Goal: Information Seeking & Learning: Compare options

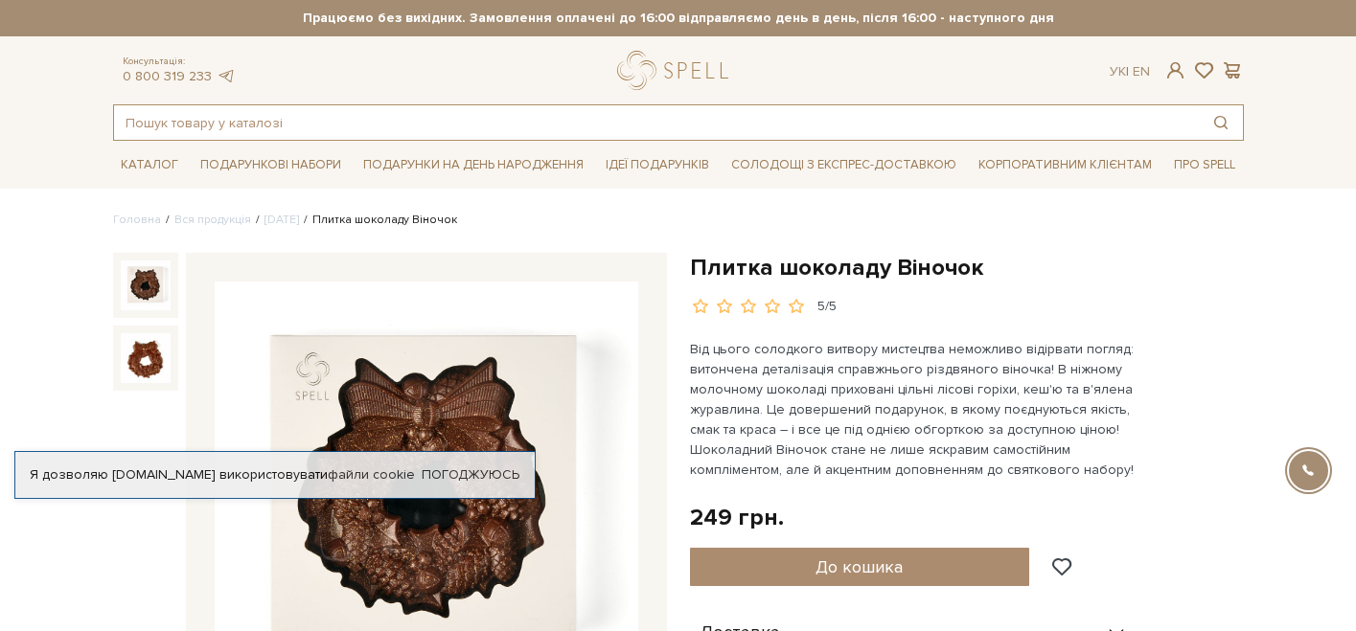
click at [270, 124] on input "text" at bounding box center [656, 122] width 1084 height 34
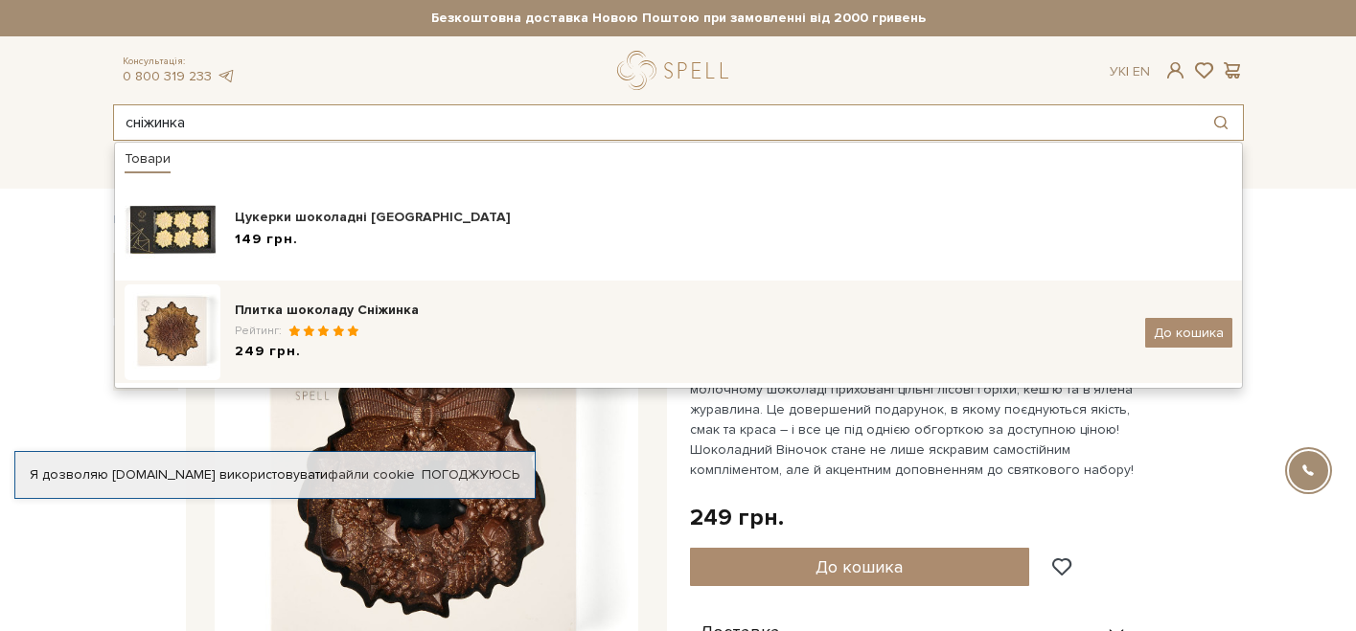
type input "cніжинка"
click at [258, 317] on div "Плитка шоколаду Сніжинка" at bounding box center [683, 310] width 896 height 19
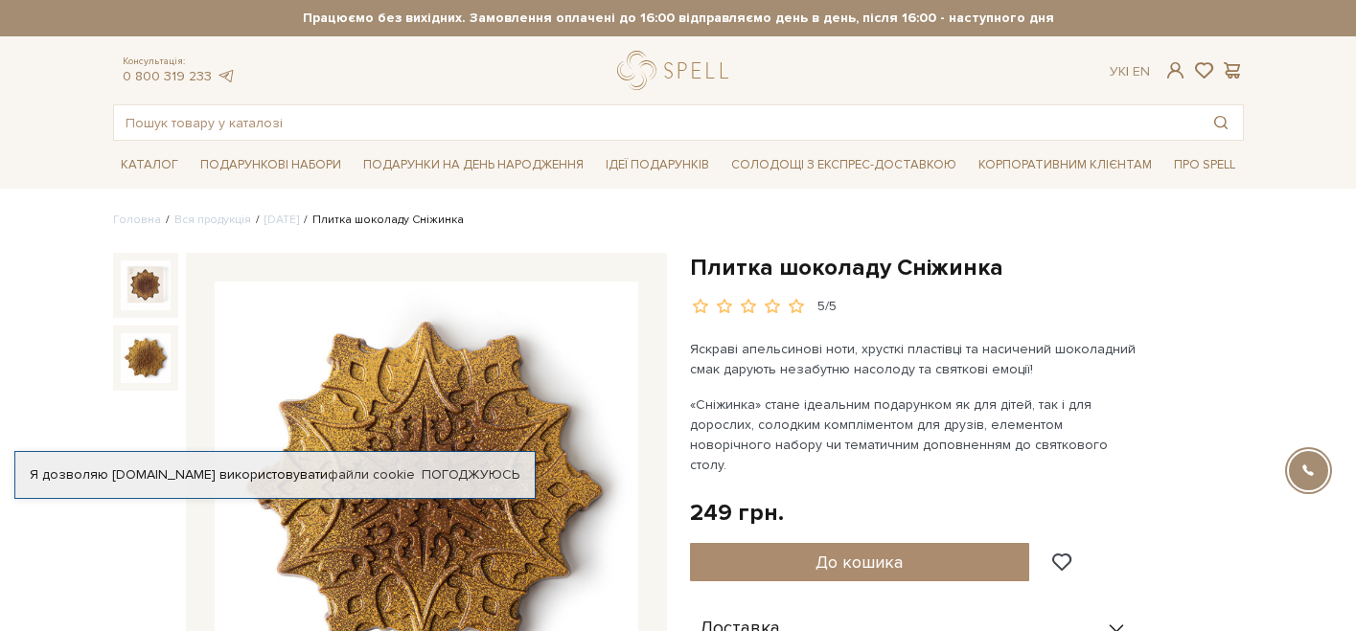
click at [145, 350] on img at bounding box center [146, 358] width 50 height 50
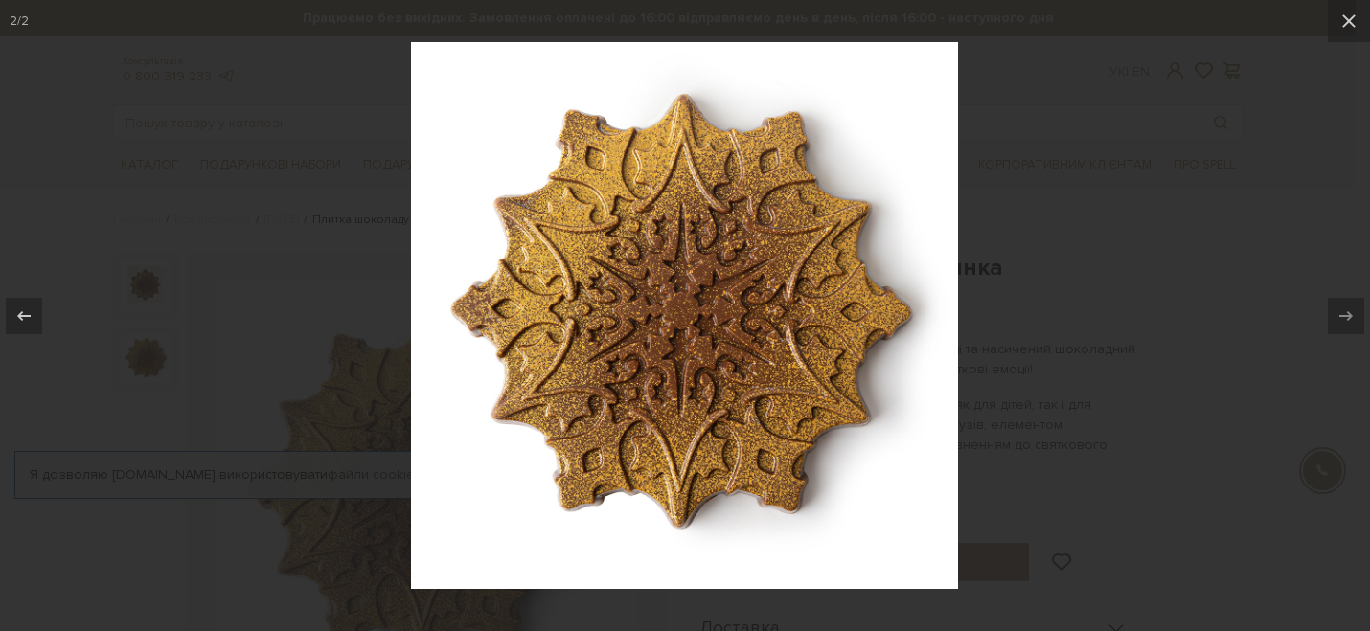
click at [1191, 207] on div at bounding box center [685, 315] width 1370 height 631
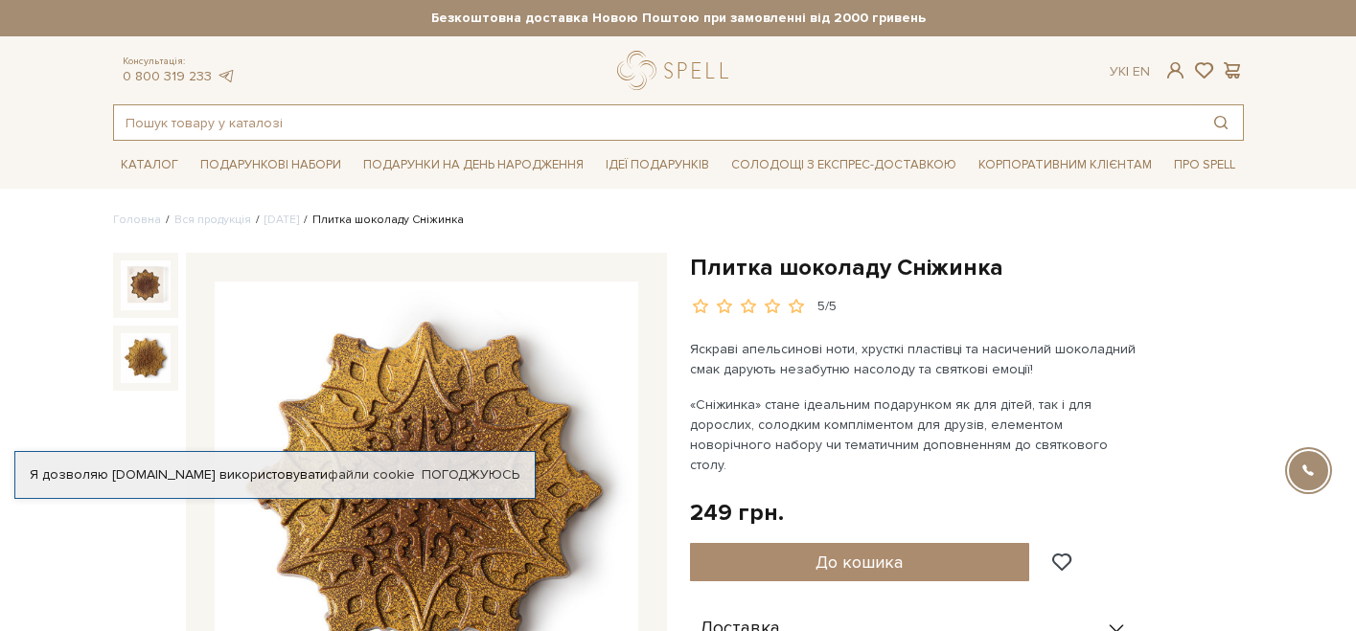
click at [661, 128] on input "text" at bounding box center [656, 122] width 1084 height 34
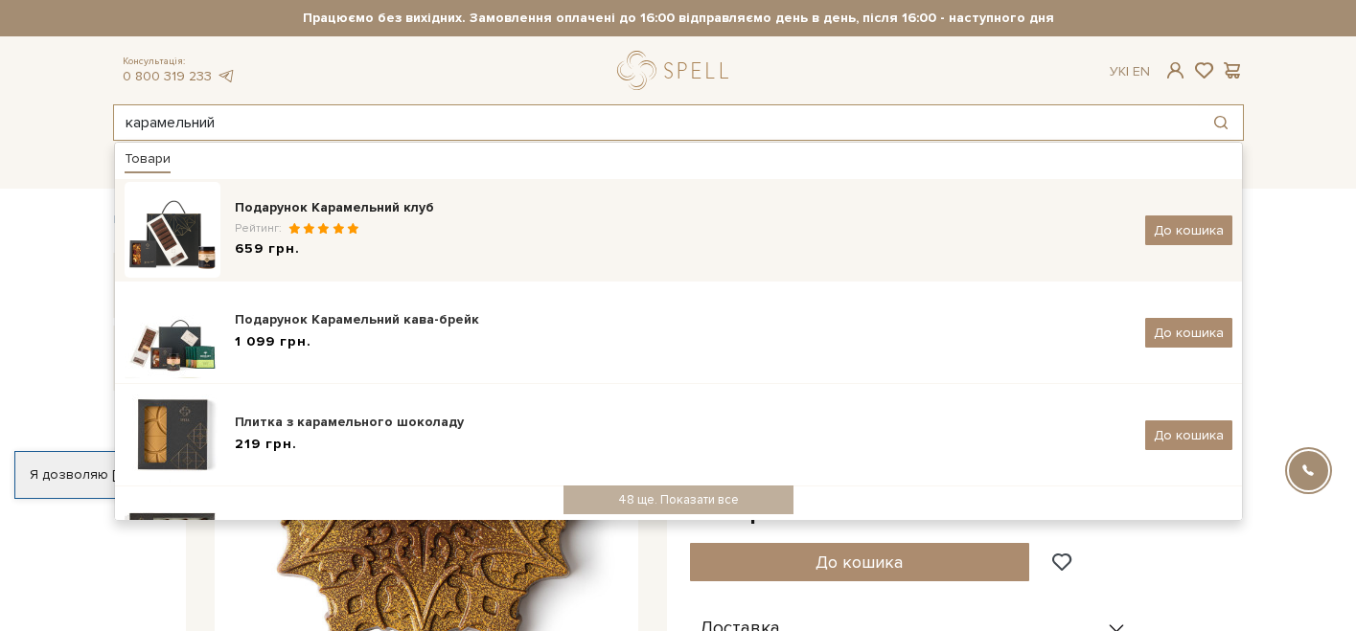
type input "карамельний"
click at [413, 205] on div "Подарунок Карамельний клуб" at bounding box center [683, 207] width 896 height 19
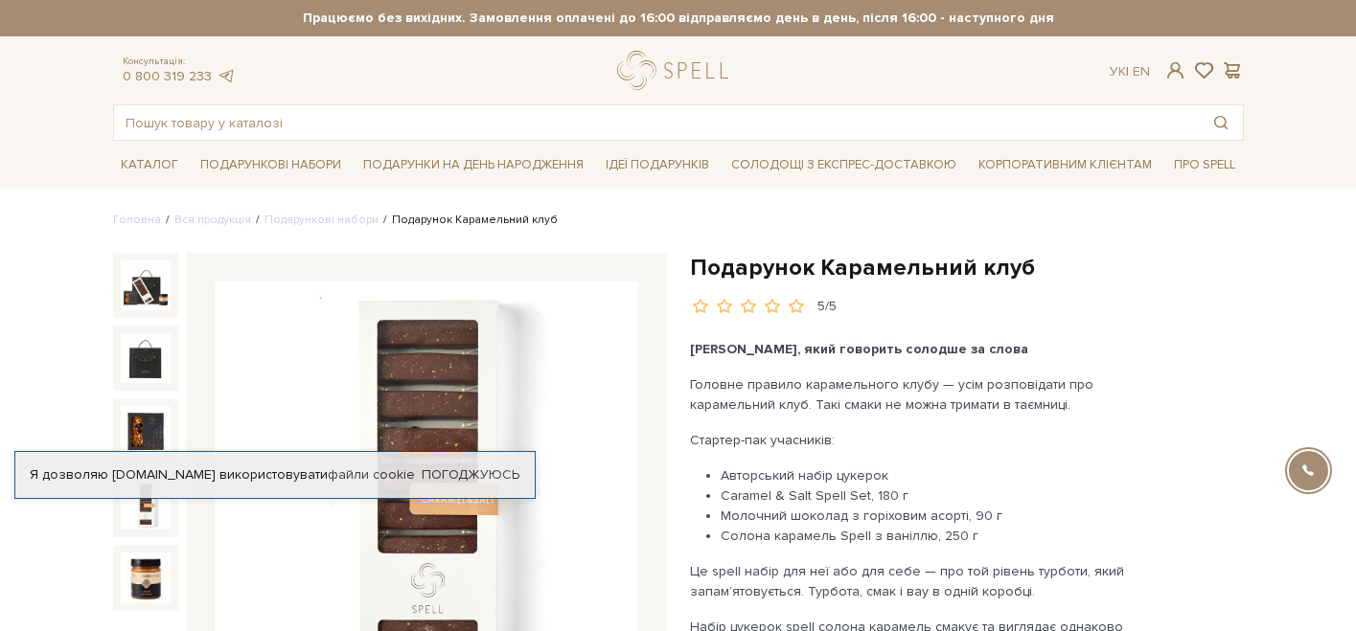
click at [148, 514] on img at bounding box center [146, 505] width 50 height 50
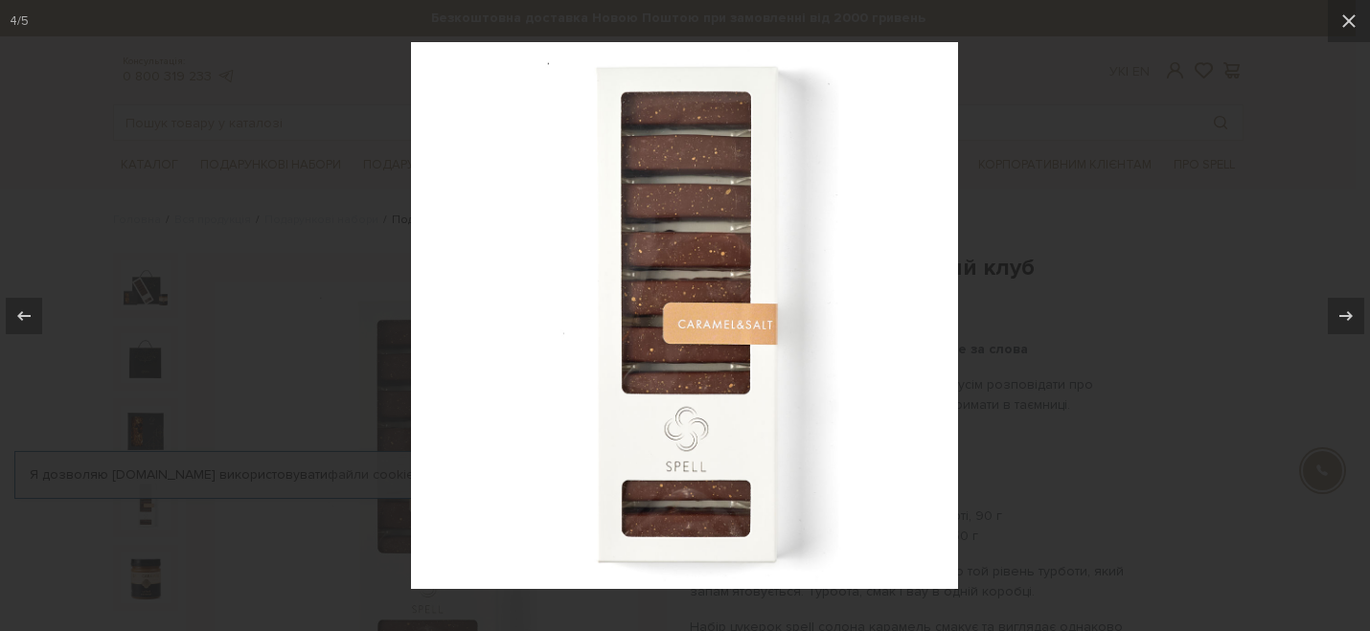
click at [1233, 215] on div at bounding box center [685, 315] width 1370 height 631
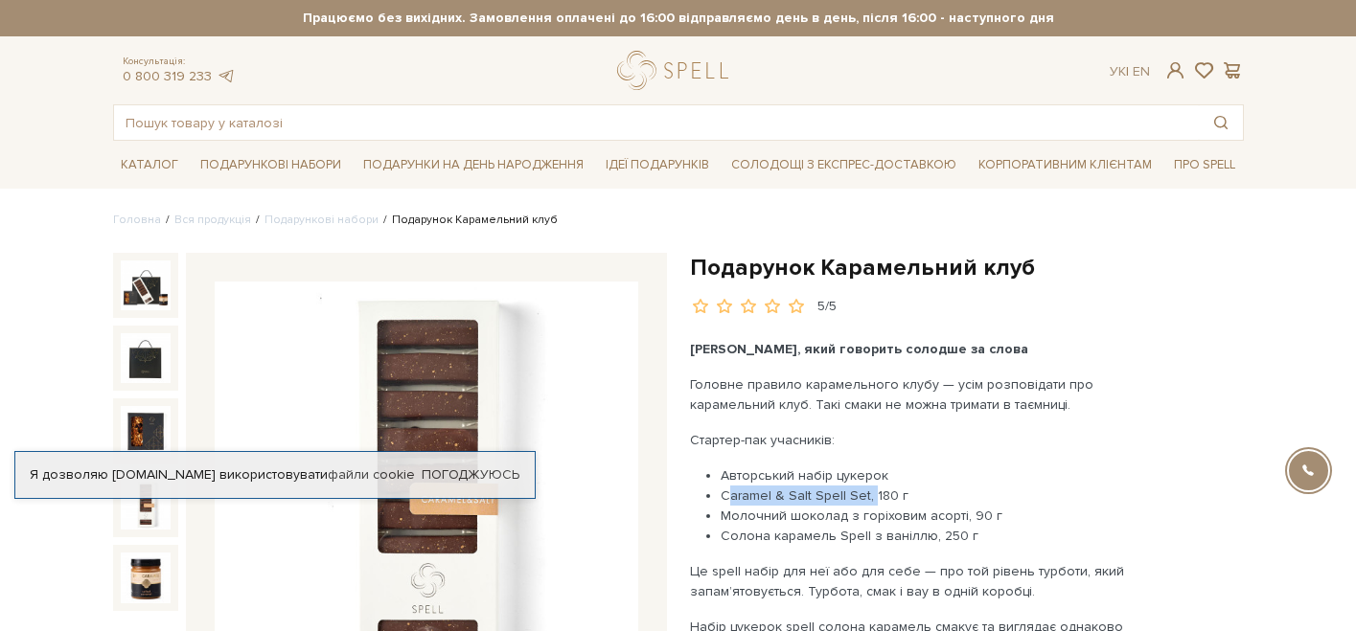
drag, startPoint x: 863, startPoint y: 497, endPoint x: 721, endPoint y: 499, distance: 141.8
click at [721, 499] on li "Caramel & Salt Spell Set, 180 г" at bounding box center [929, 496] width 419 height 20
copy li "Caramel & Salt Spell Set,"
click at [668, 126] on input "text" at bounding box center [656, 122] width 1084 height 34
paste input "Caramel & Salt Spell Set,"
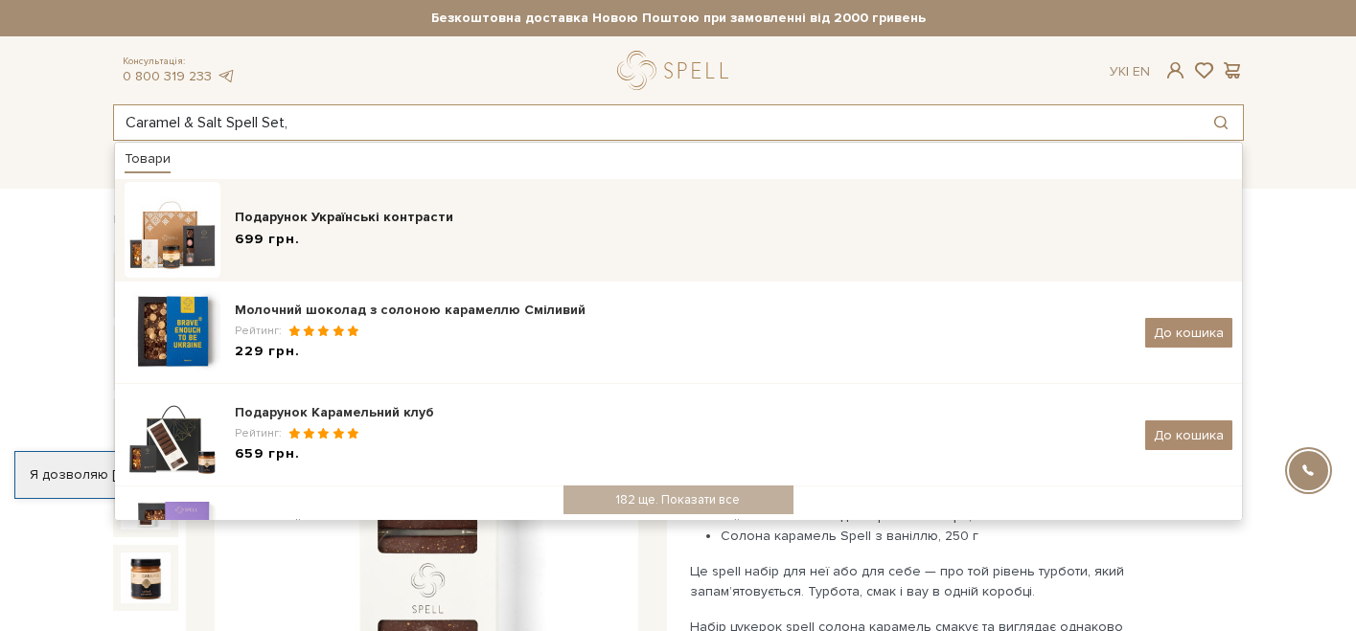
type input "Caramel & Salt Spell Set,"
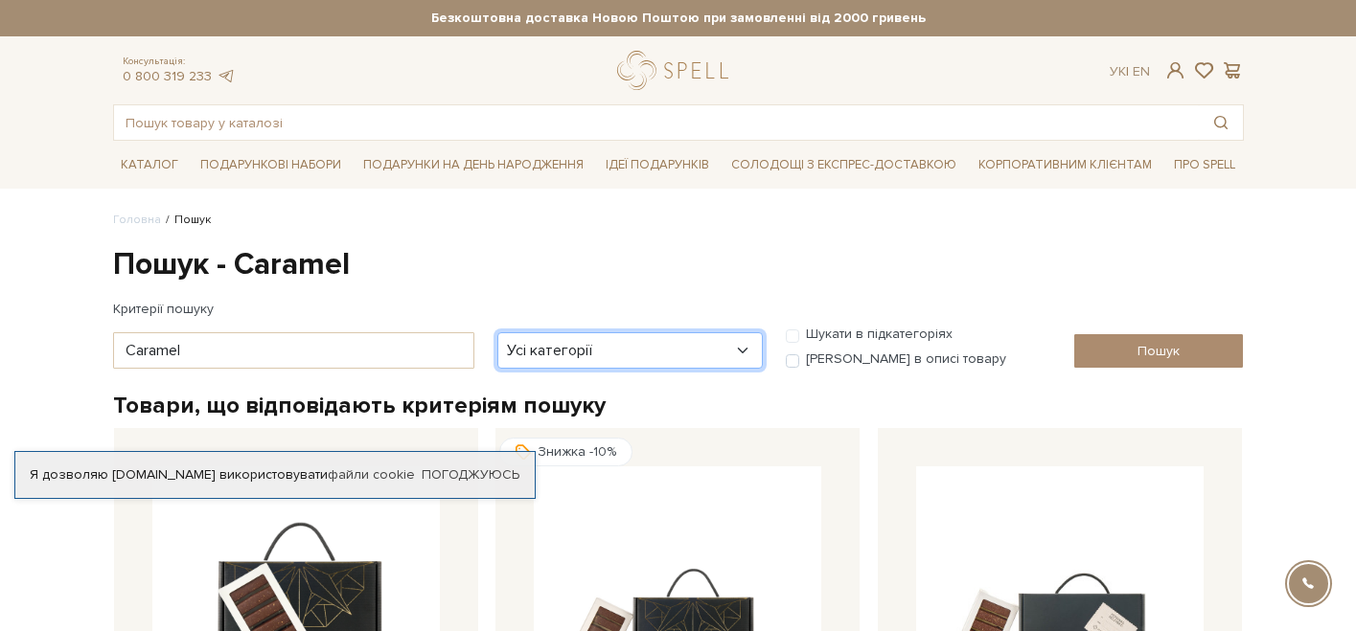
click at [594, 361] on select "Усі категорії акція Без категорії Бокси - для головної сторінки Вся продукція 1…" at bounding box center [629, 350] width 265 height 36
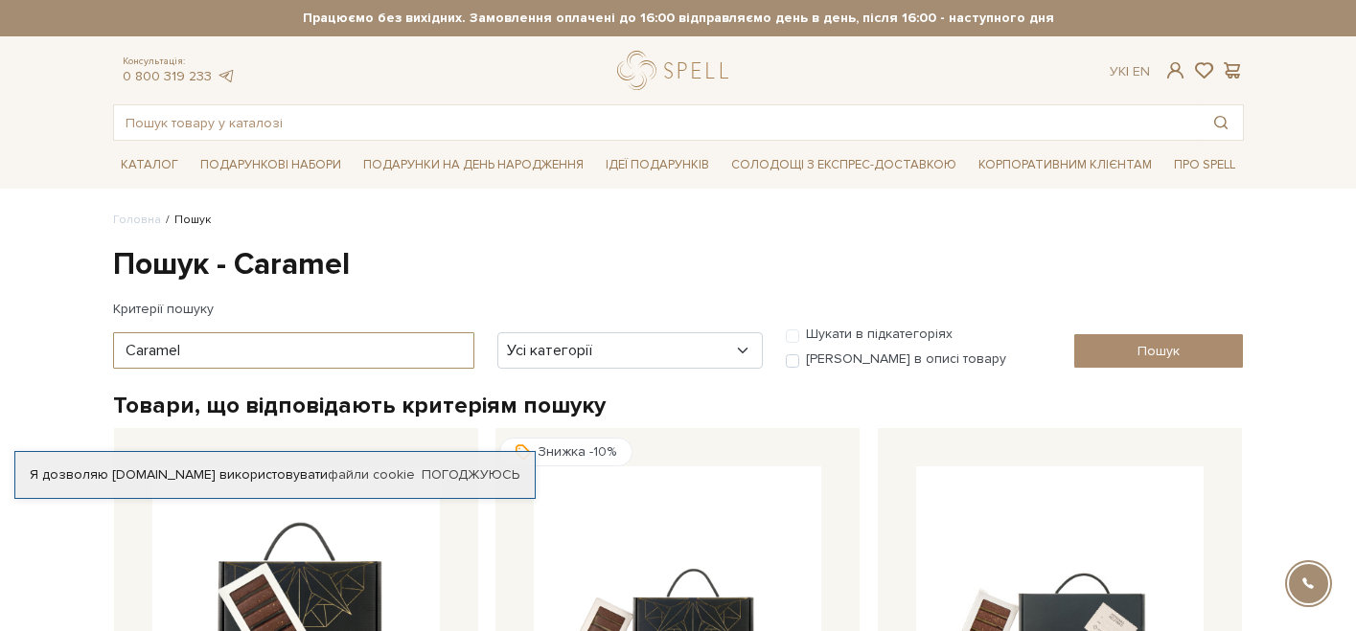
click at [422, 337] on input "Caramel" at bounding box center [293, 350] width 361 height 36
click at [416, 350] on input "Caramel" at bounding box center [293, 350] width 361 height 36
type input "Caramel and salt"
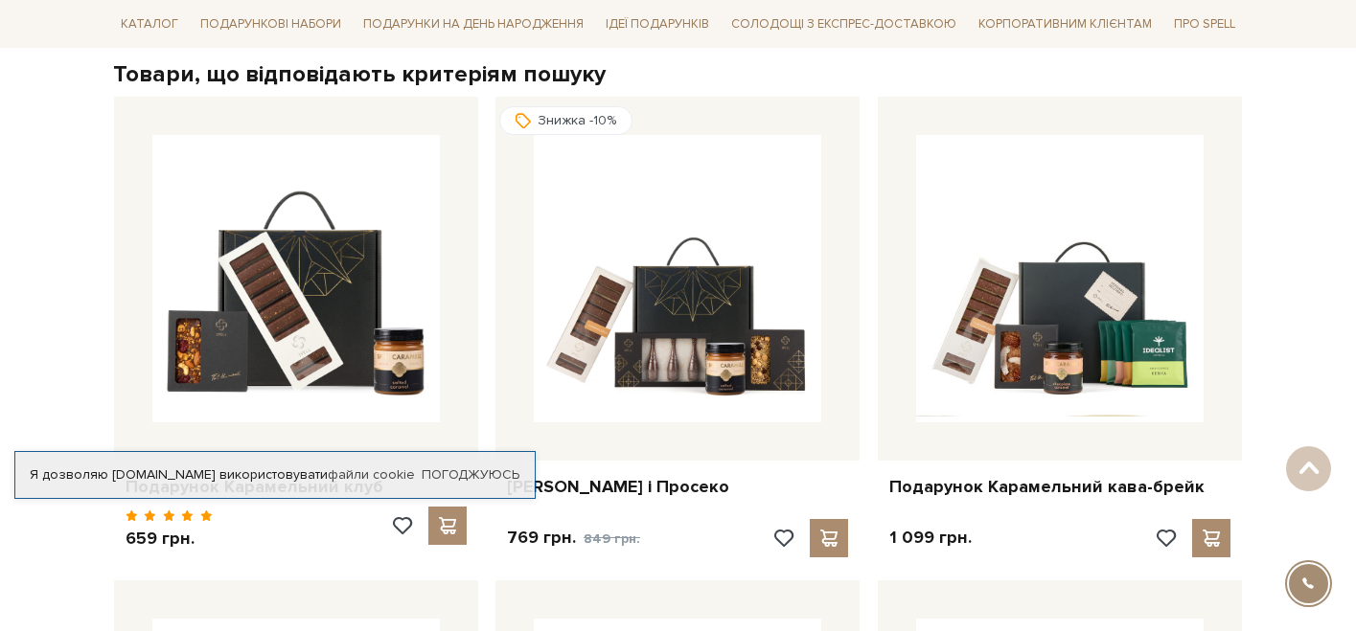
scroll to position [422, 0]
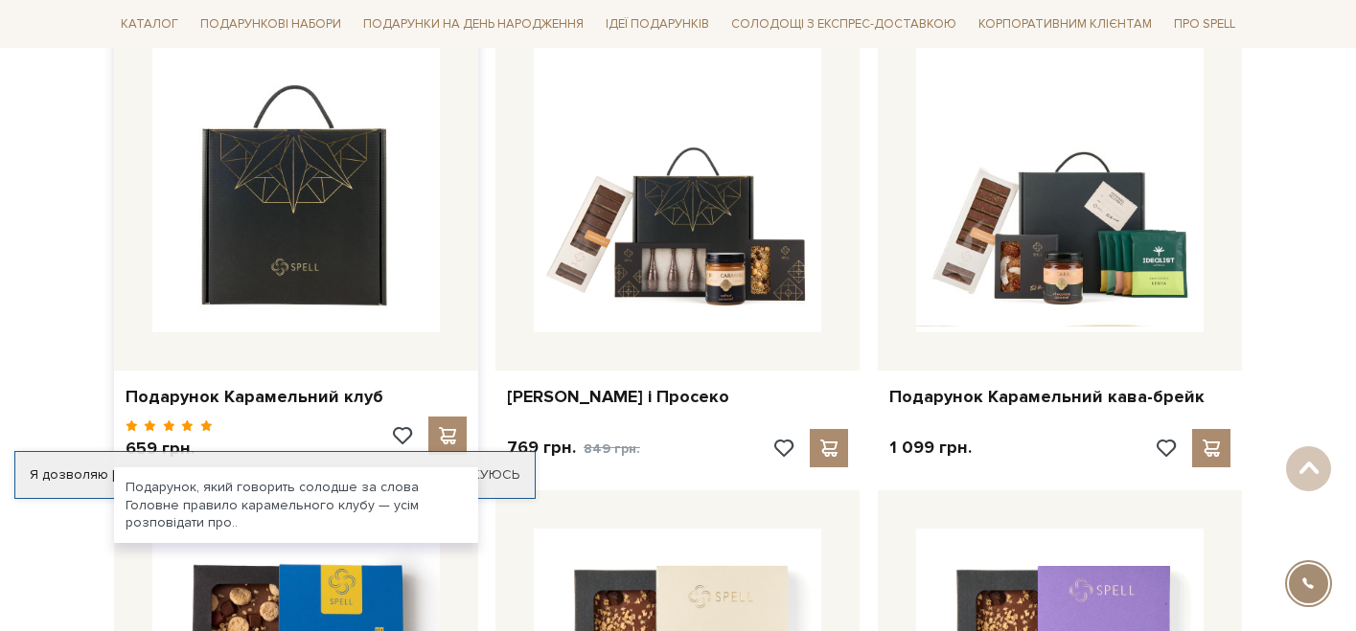
click at [330, 198] on img at bounding box center [295, 188] width 287 height 287
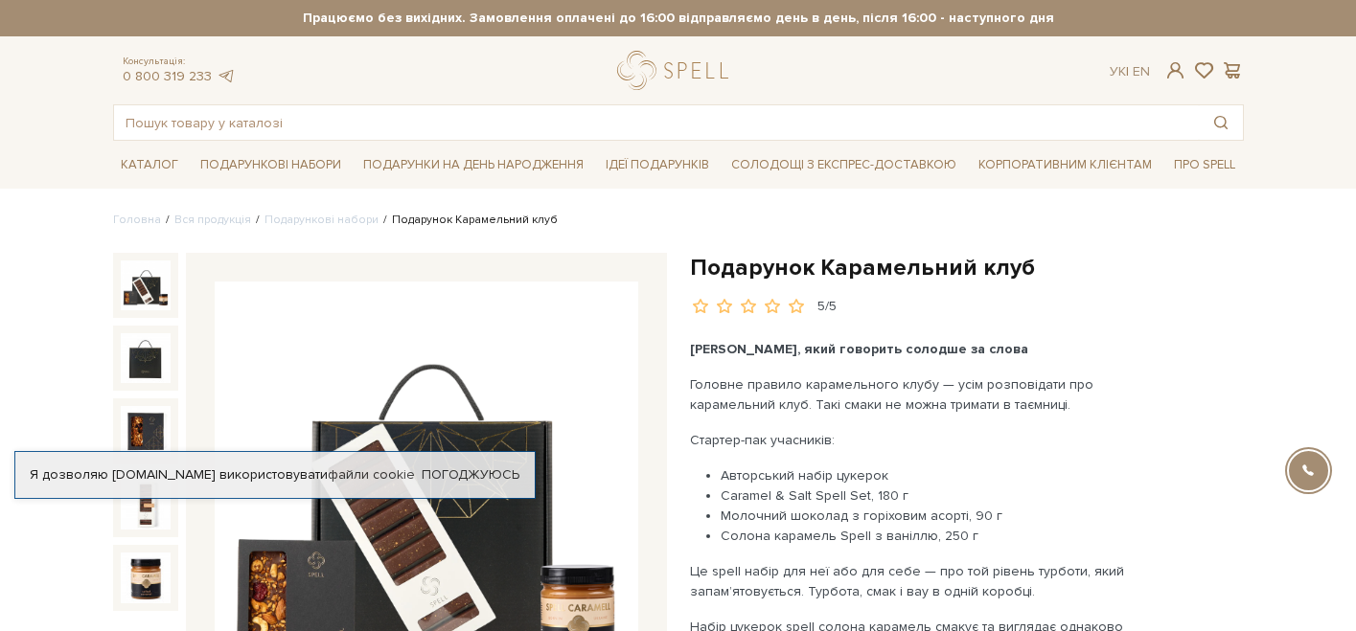
click at [502, 355] on img at bounding box center [426, 493] width 423 height 423
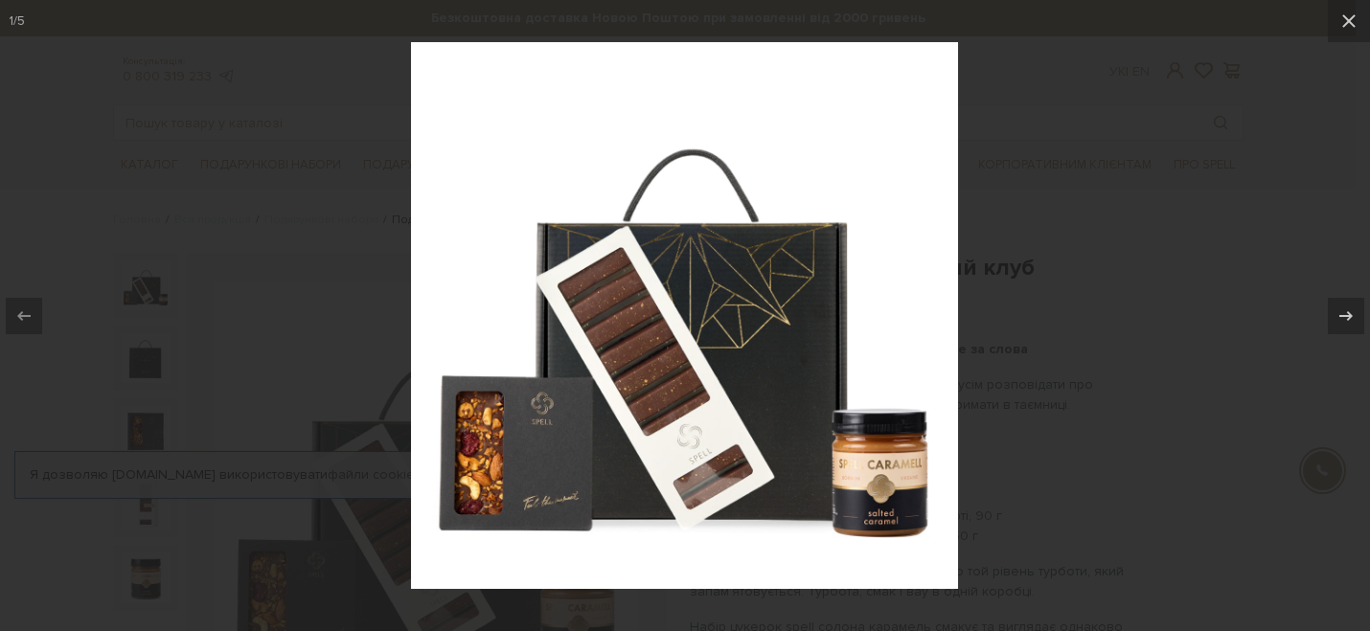
click at [1287, 209] on div at bounding box center [685, 315] width 1370 height 631
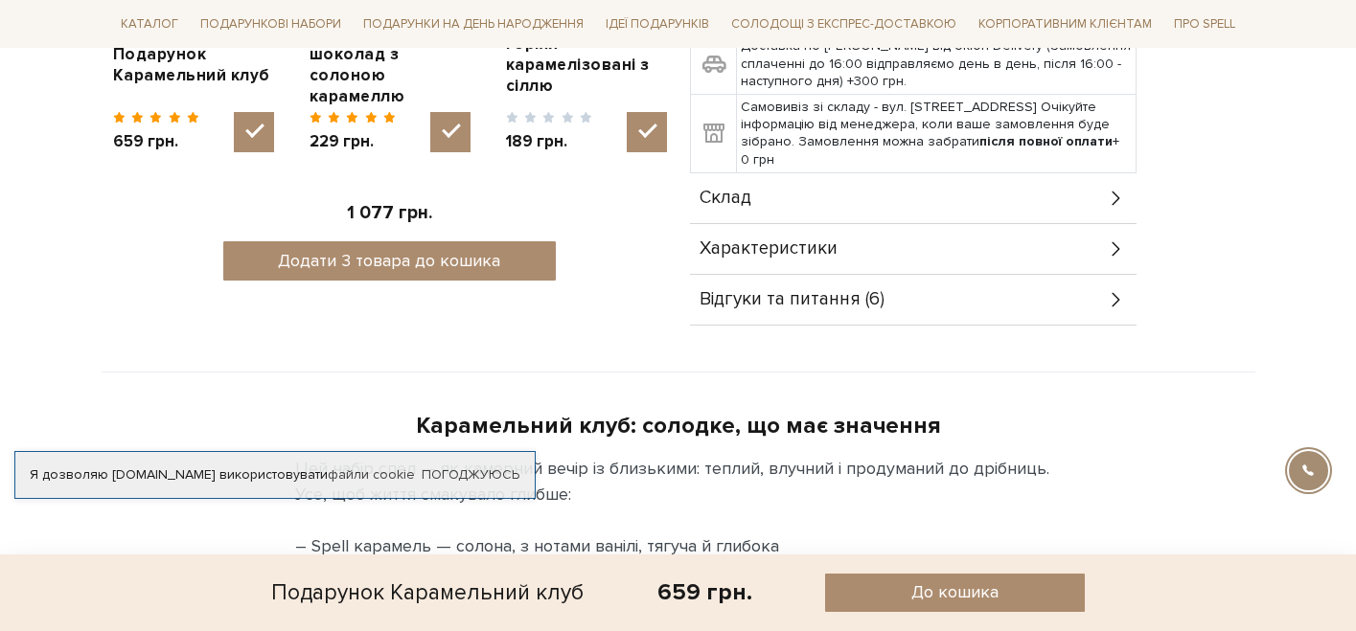
scroll to position [636, 0]
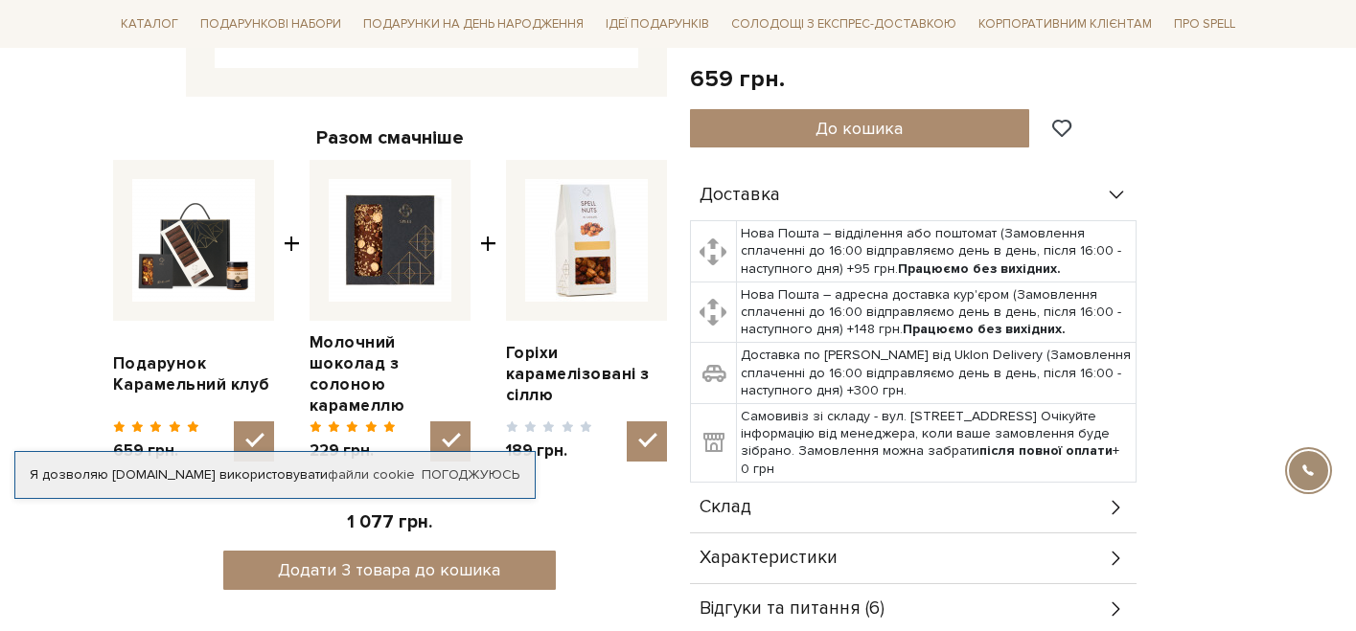
click at [574, 267] on img at bounding box center [586, 240] width 123 height 123
click at [627, 422] on input "checkbox" at bounding box center [647, 442] width 40 height 40
click at [574, 267] on img at bounding box center [586, 240] width 123 height 123
click at [627, 422] on input "checkbox" at bounding box center [647, 442] width 40 height 40
checkbox input "true"
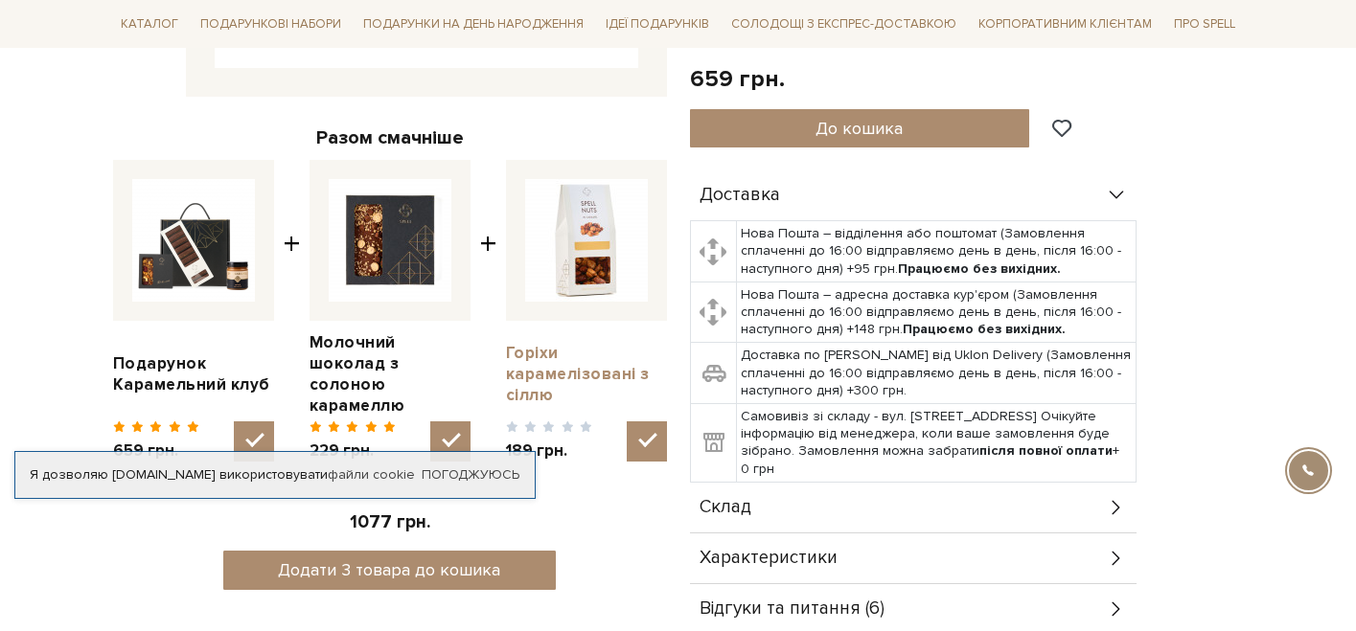
click at [533, 366] on link "Горіхи карамелізовані з сіллю" at bounding box center [586, 374] width 161 height 63
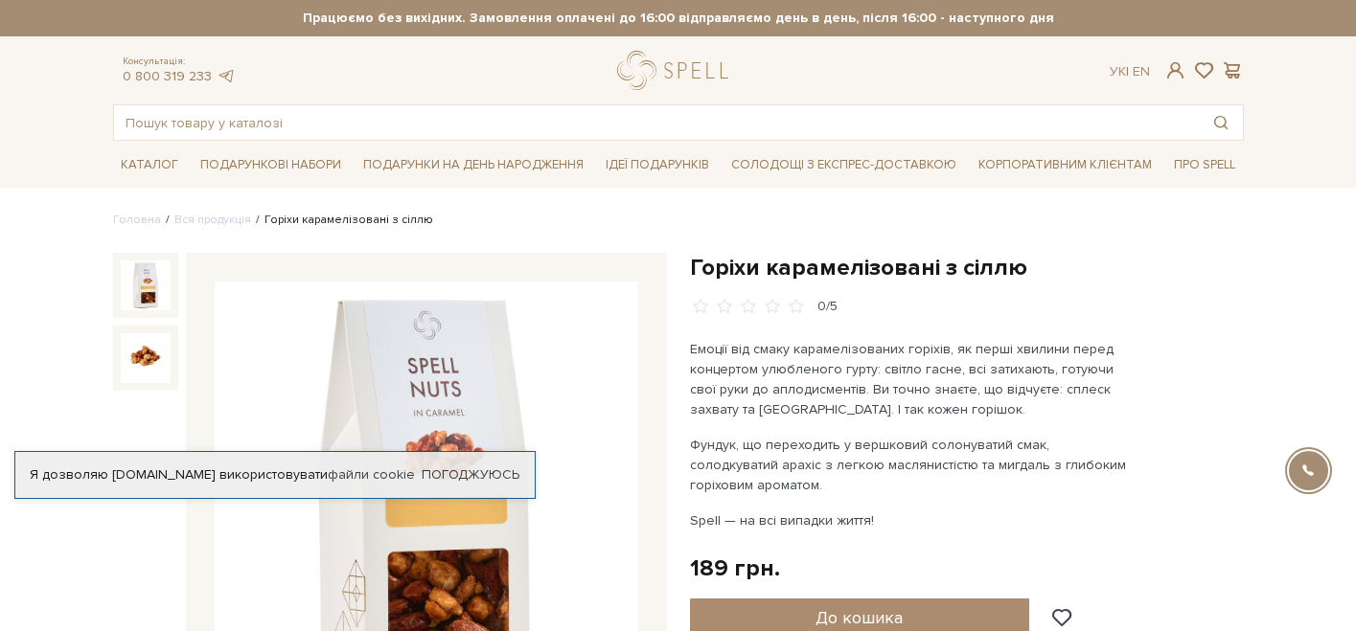
click at [455, 386] on img at bounding box center [426, 493] width 423 height 423
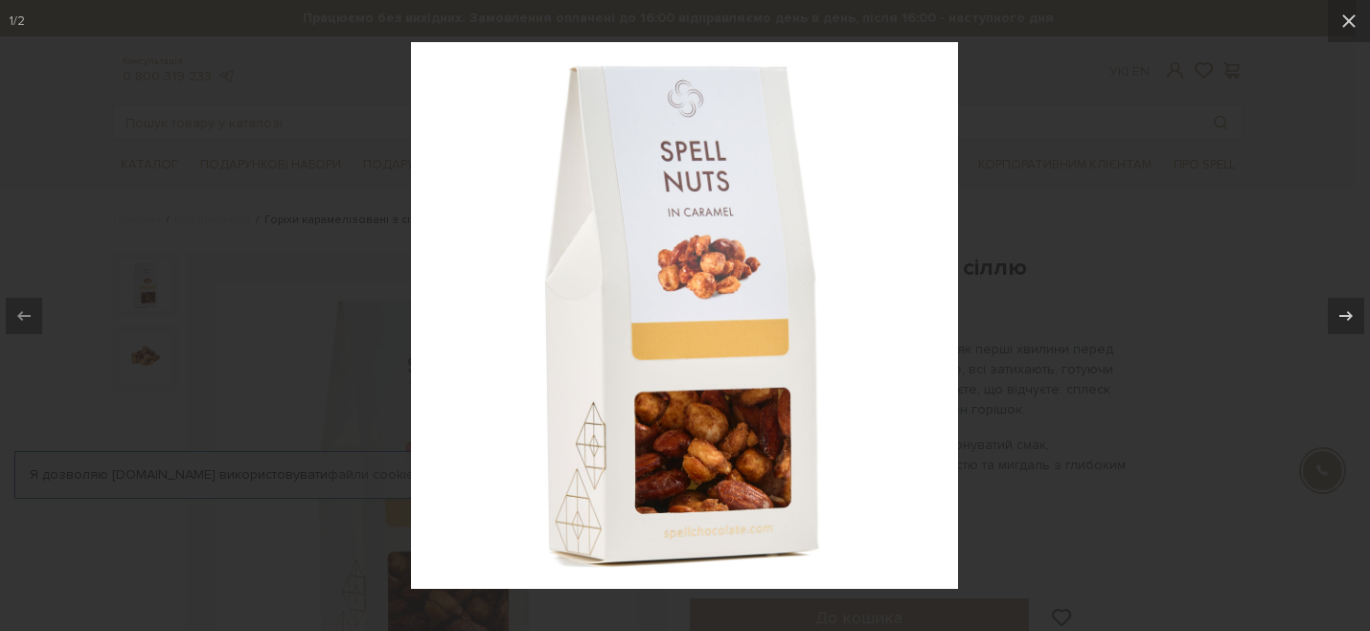
click at [282, 285] on div at bounding box center [685, 315] width 1370 height 631
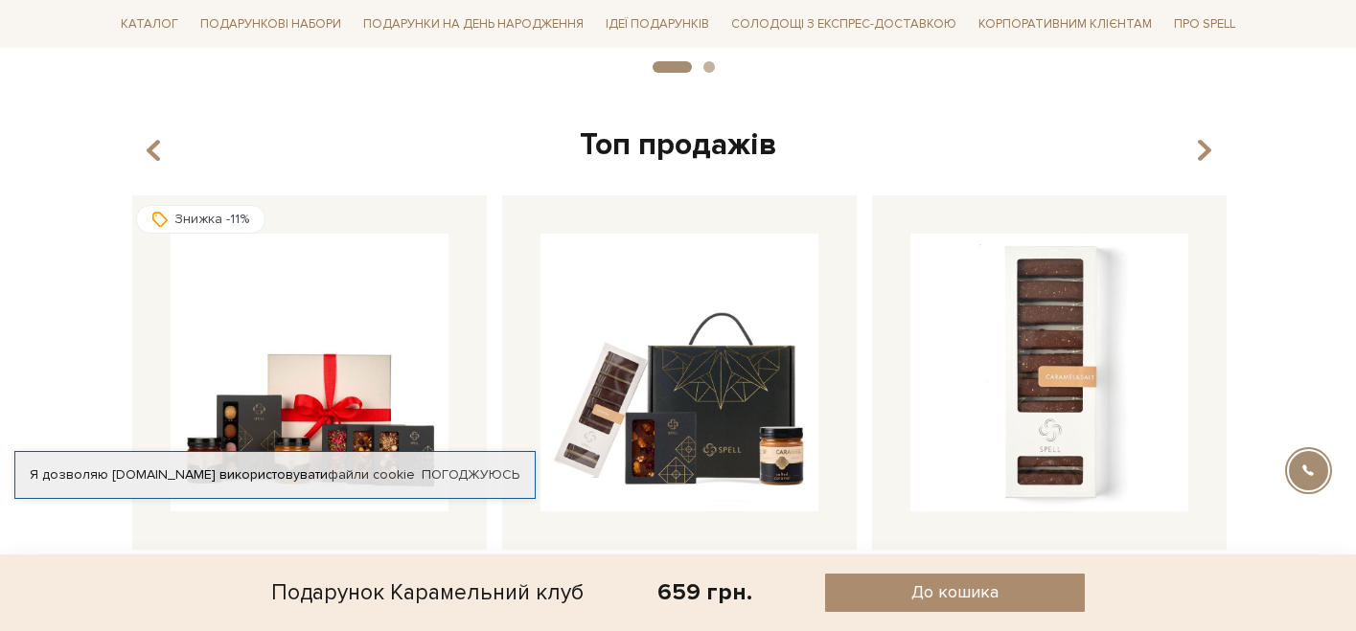
scroll to position [2401, 0]
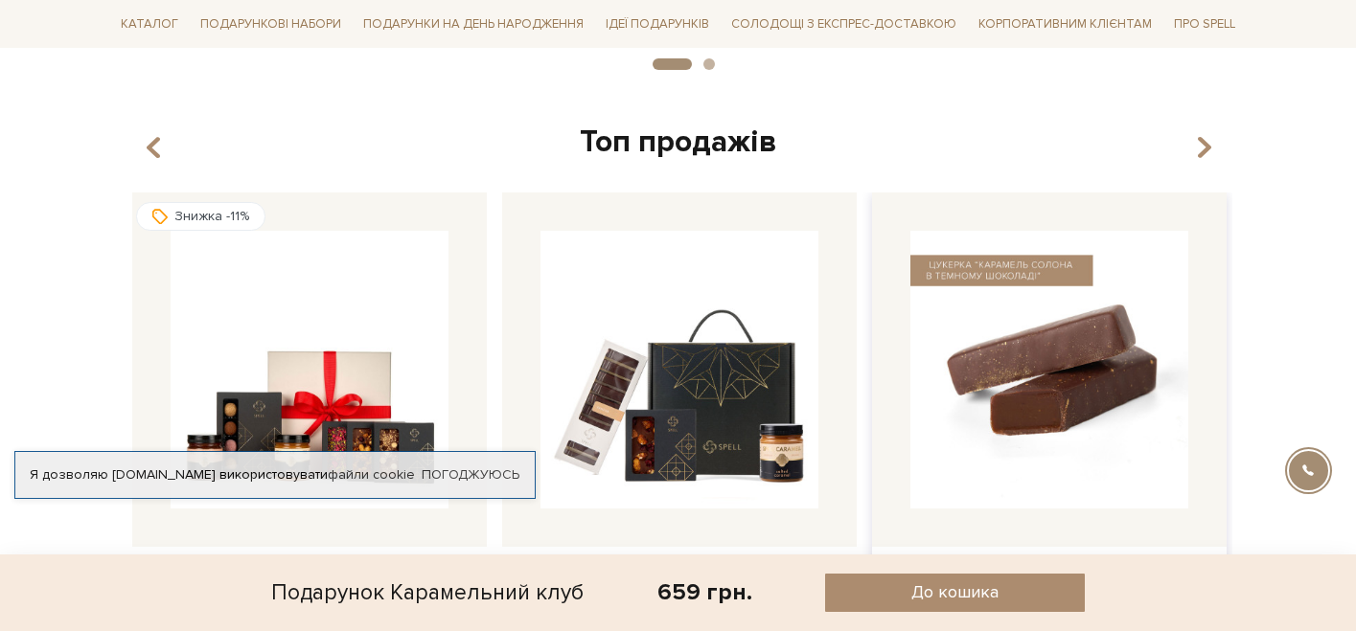
click at [1044, 434] on img at bounding box center [1049, 370] width 278 height 278
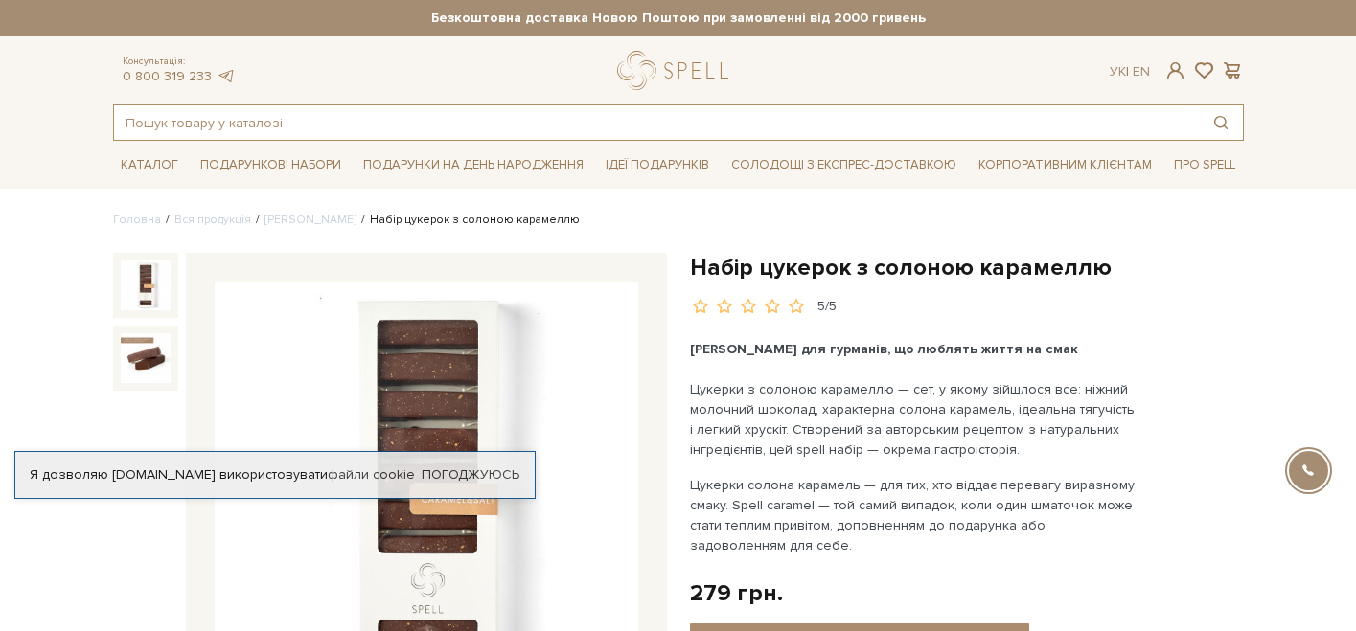
click at [919, 128] on input "text" at bounding box center [656, 122] width 1084 height 34
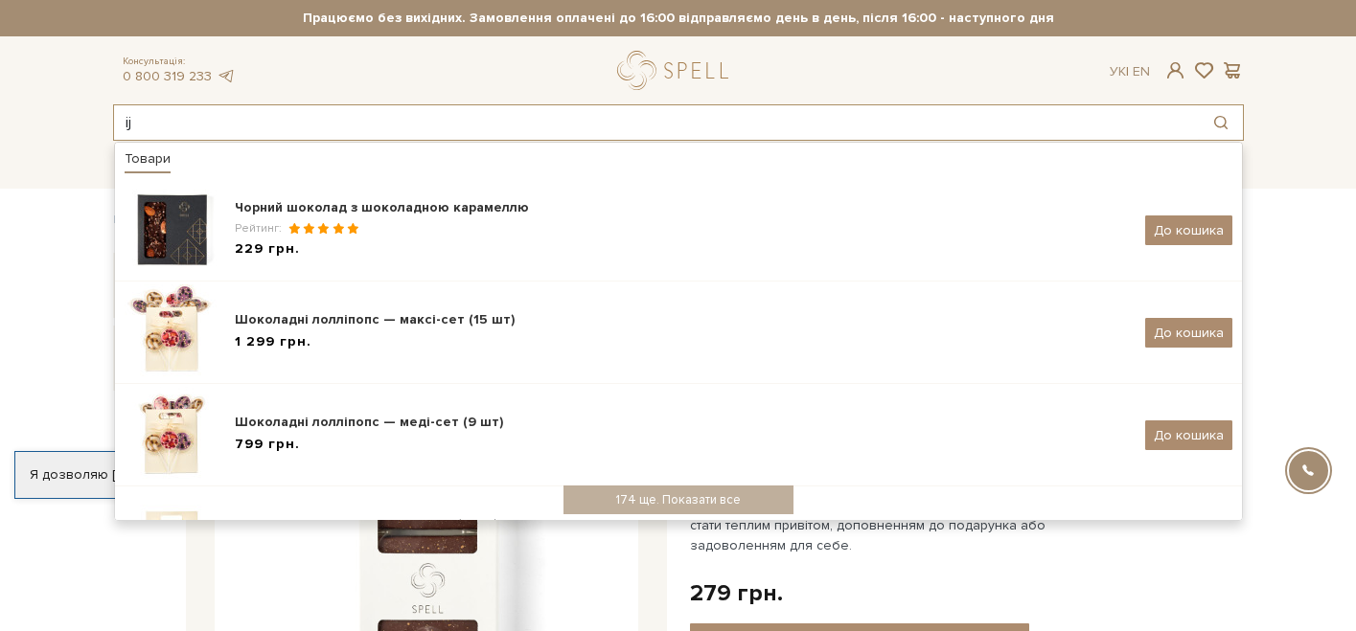
type input "i"
type input "шоколад"
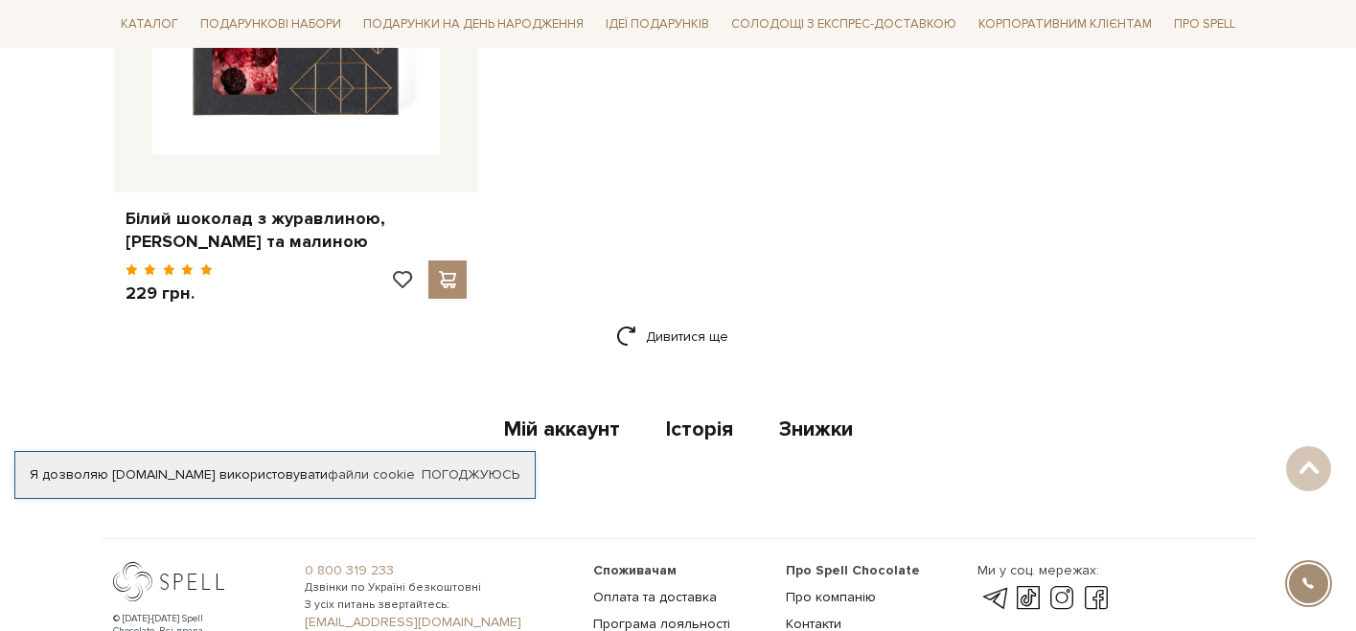
scroll to position [3125, 0]
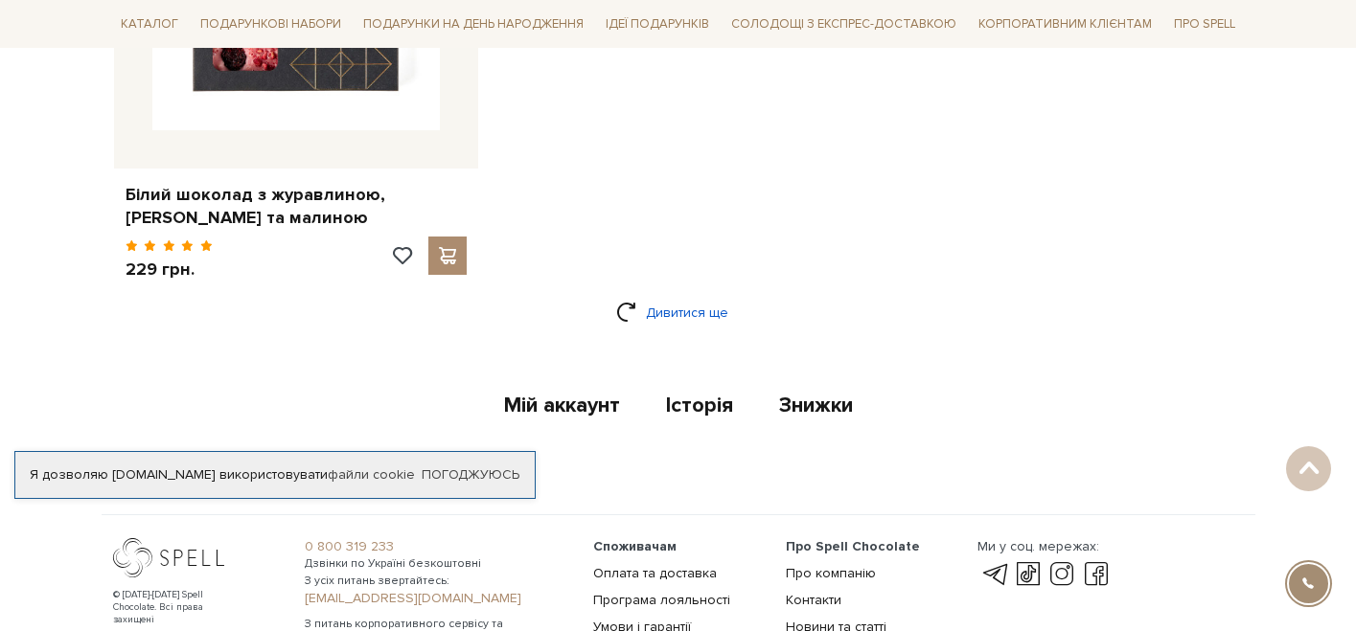
click at [673, 317] on link "Дивитися ще" at bounding box center [678, 313] width 125 height 34
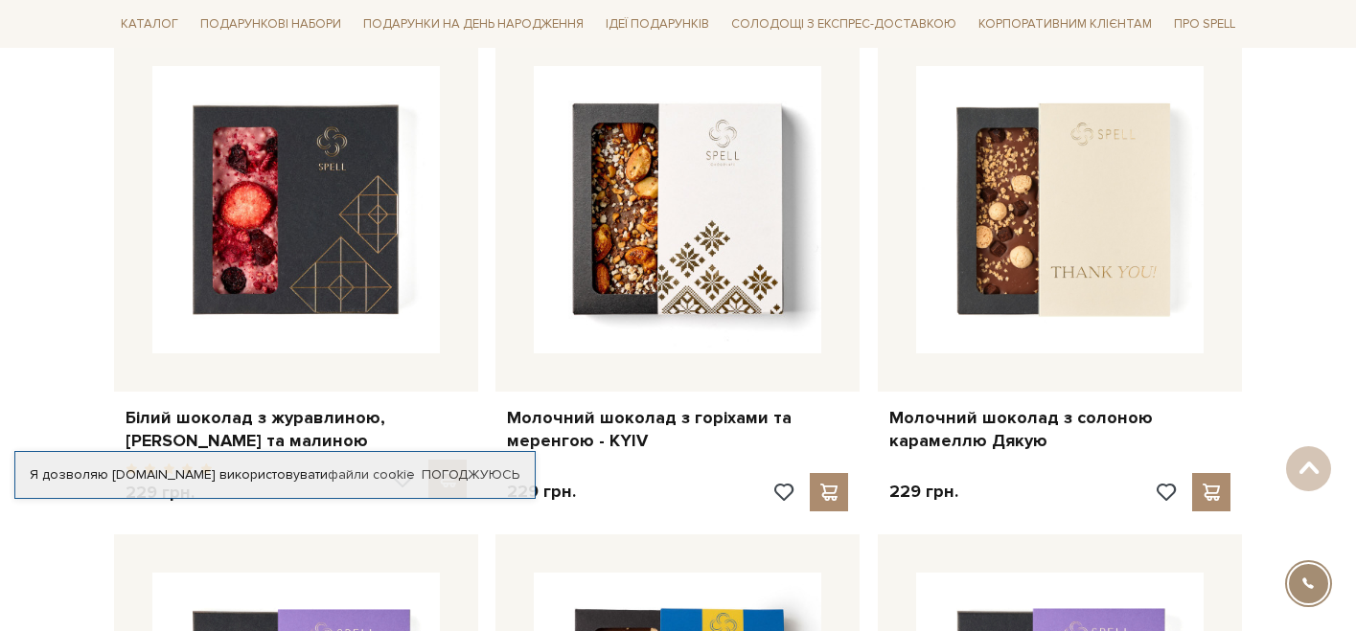
scroll to position [2863, 0]
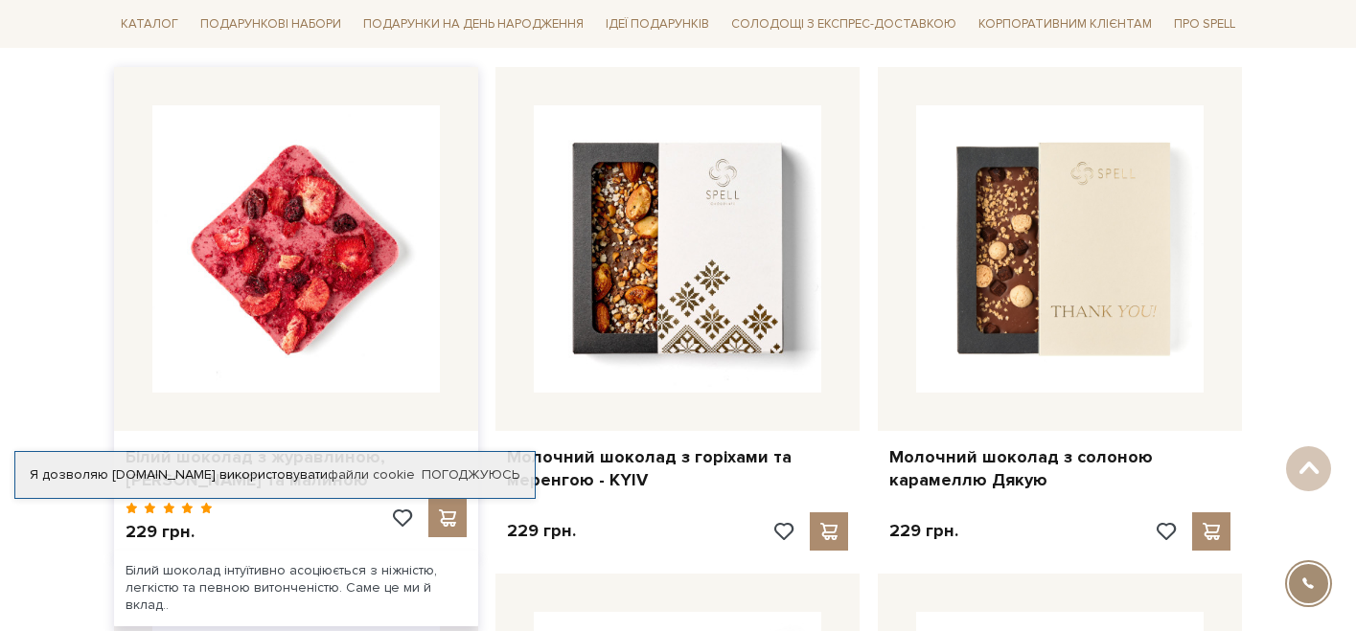
click at [332, 311] on img at bounding box center [295, 248] width 287 height 287
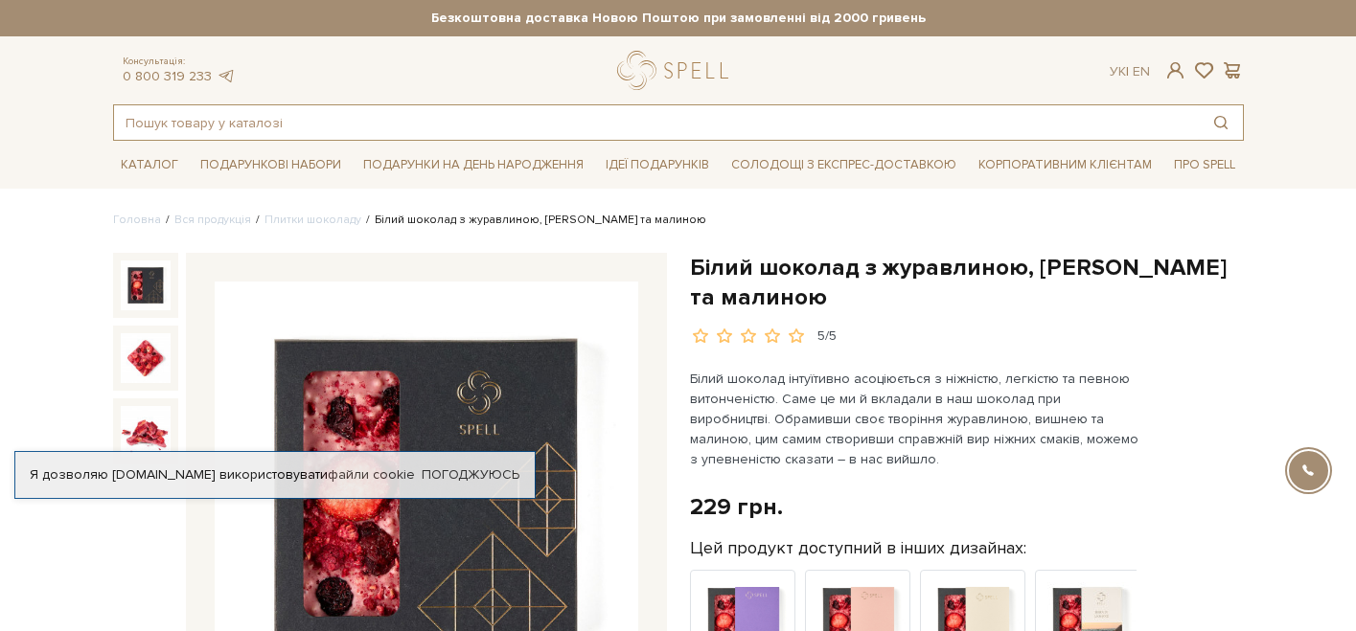
click at [728, 136] on input "text" at bounding box center [656, 122] width 1084 height 34
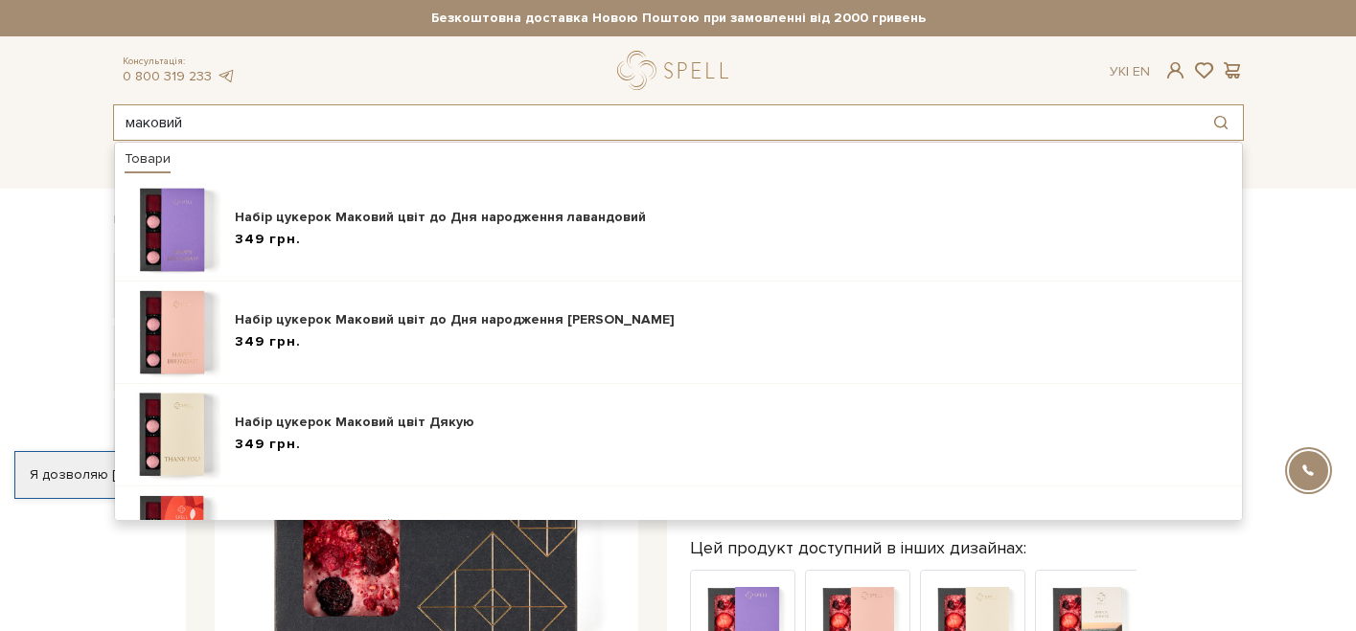
type input "маковий"
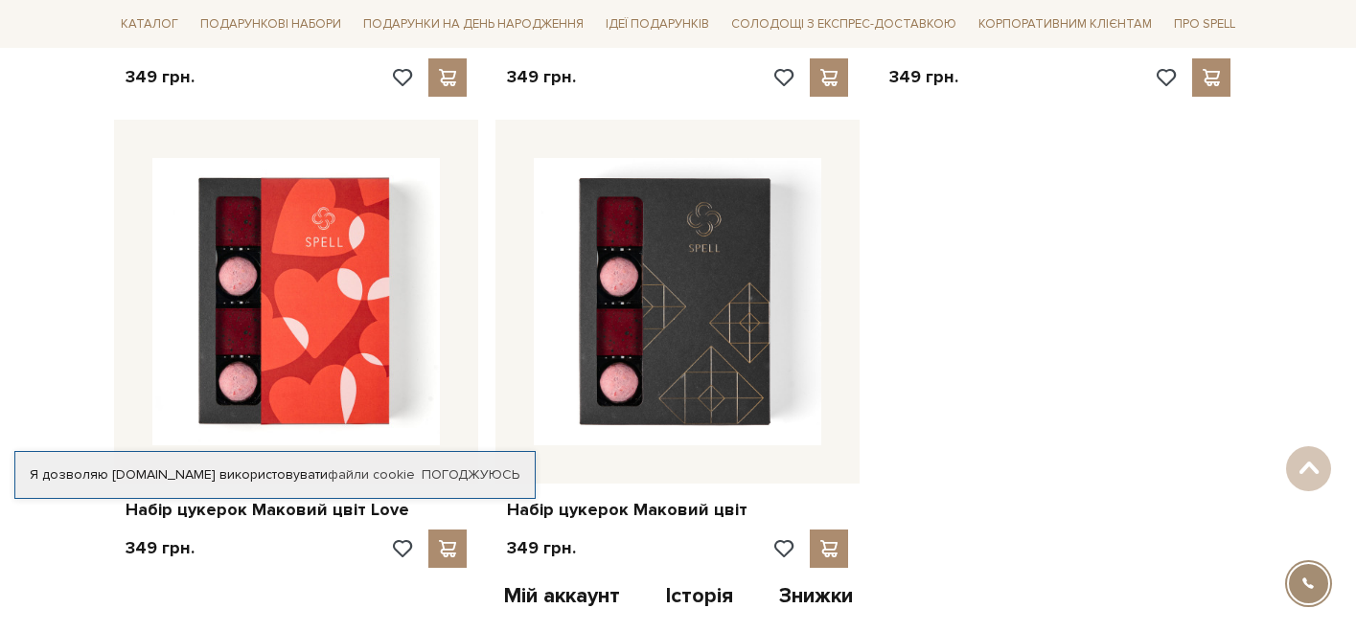
scroll to position [801, 0]
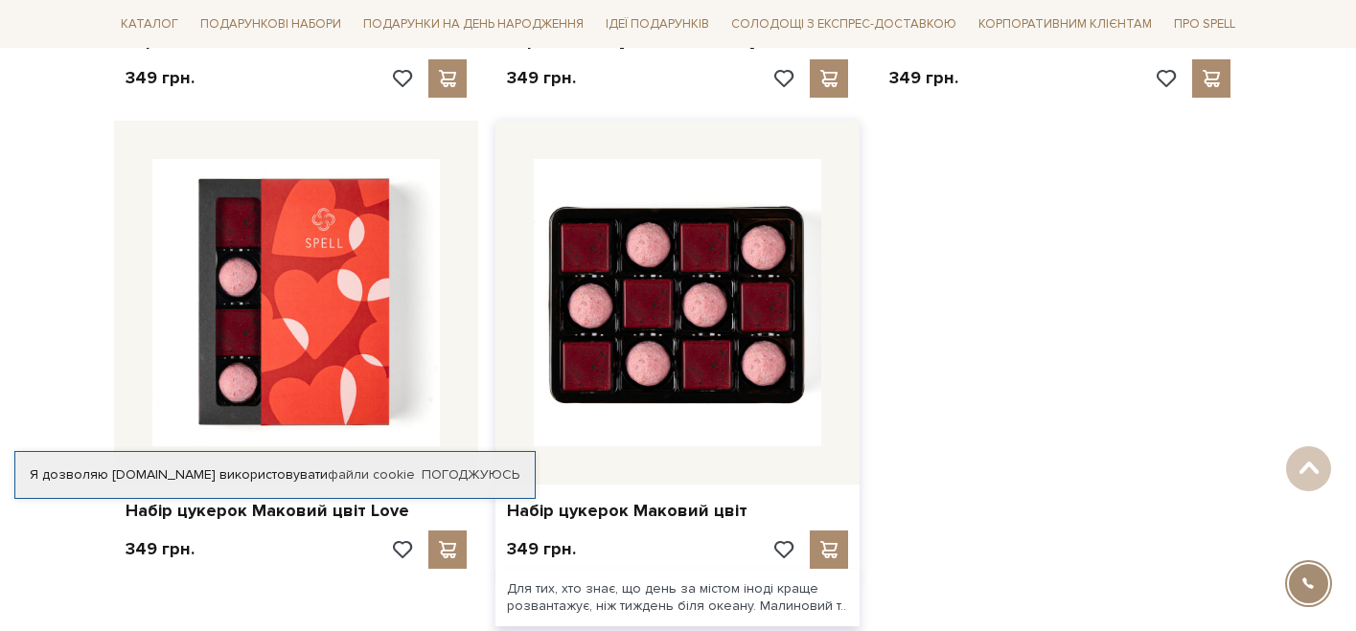
click at [727, 297] on img at bounding box center [677, 302] width 287 height 287
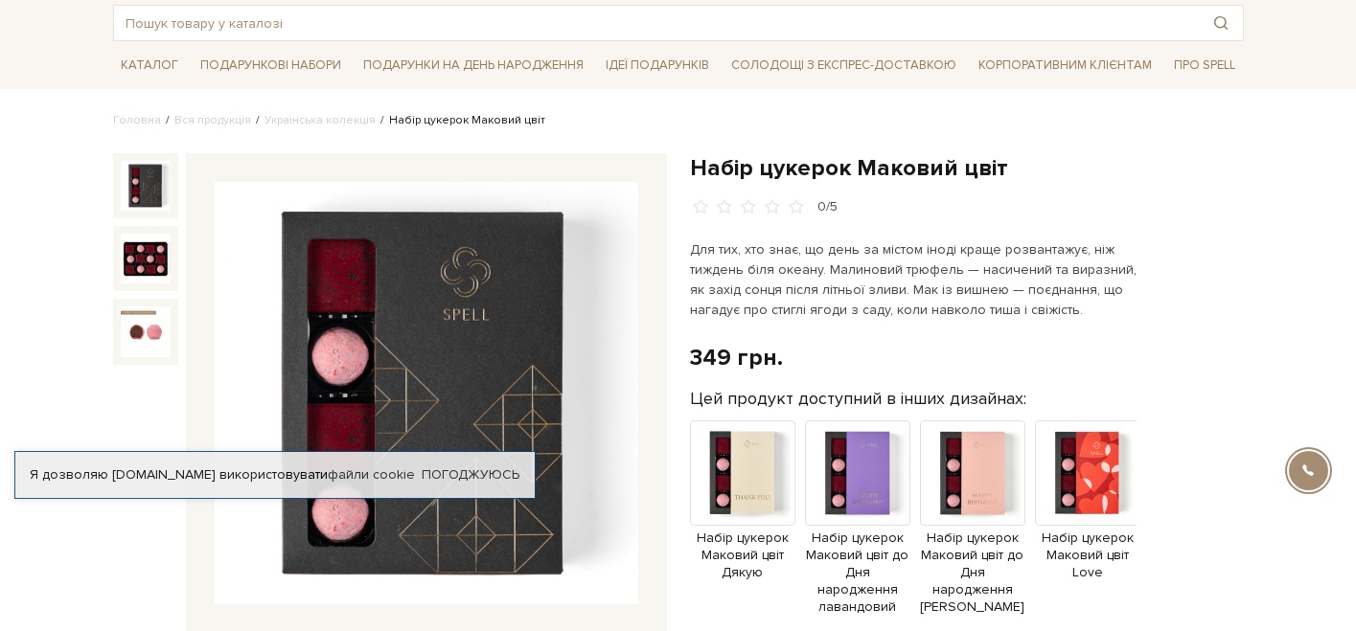
scroll to position [95, 0]
